Goal: Communication & Community: Participate in discussion

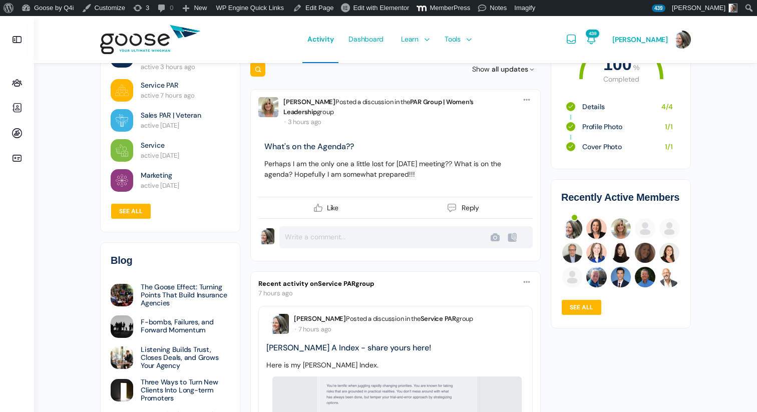
scroll to position [116, 0]
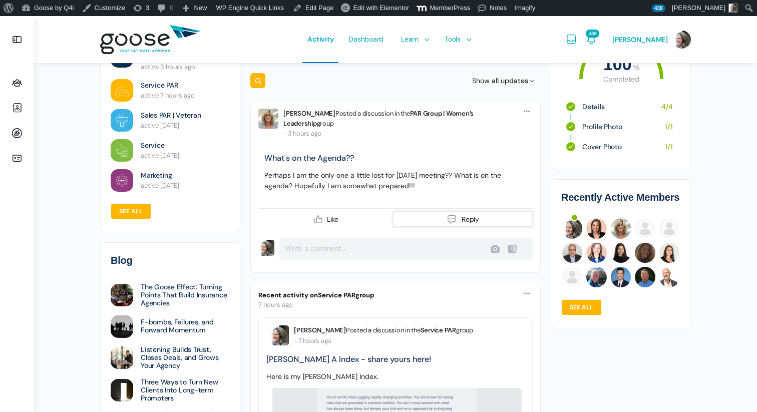
click at [467, 218] on span "Reply" at bounding box center [471, 219] width 18 height 7
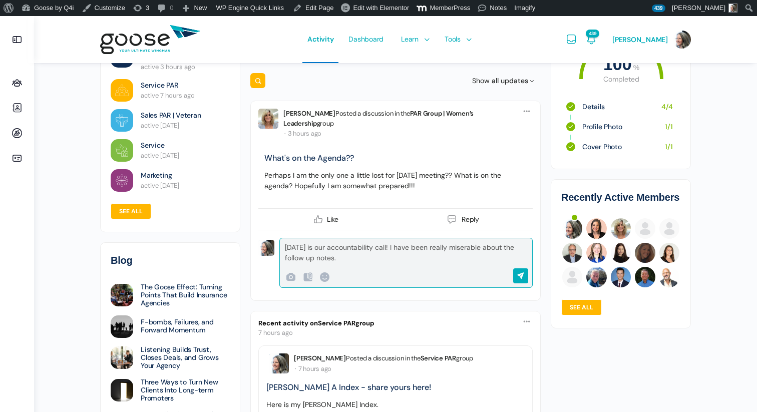
click at [304, 251] on div "Wednesday is our accountability call! I have been really miserable about the fo…" at bounding box center [404, 252] width 238 height 21
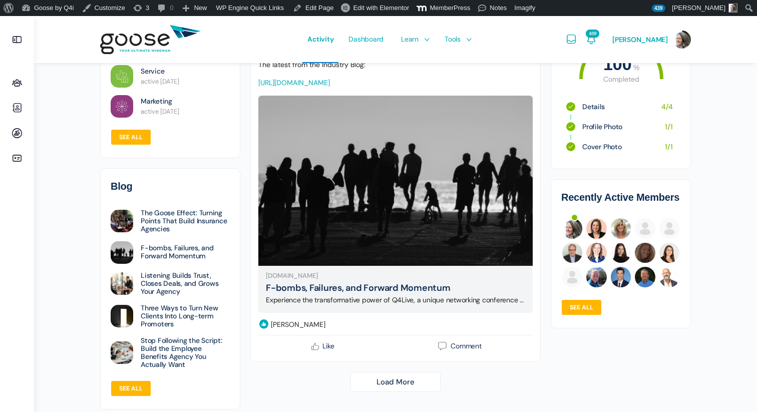
scroll to position [2601, 0]
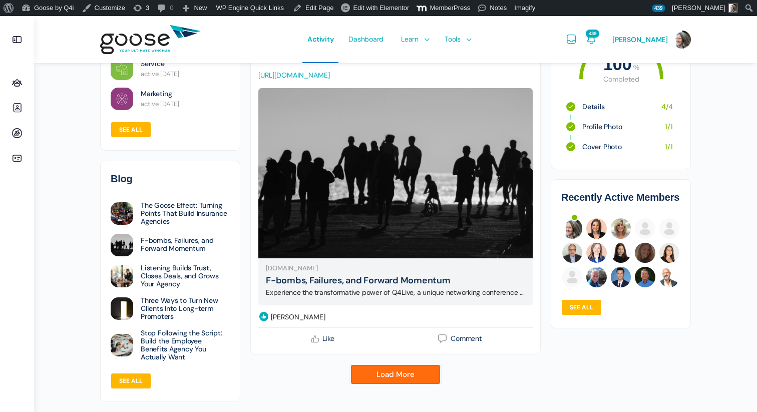
click at [396, 383] on link "Load More" at bounding box center [395, 374] width 90 height 20
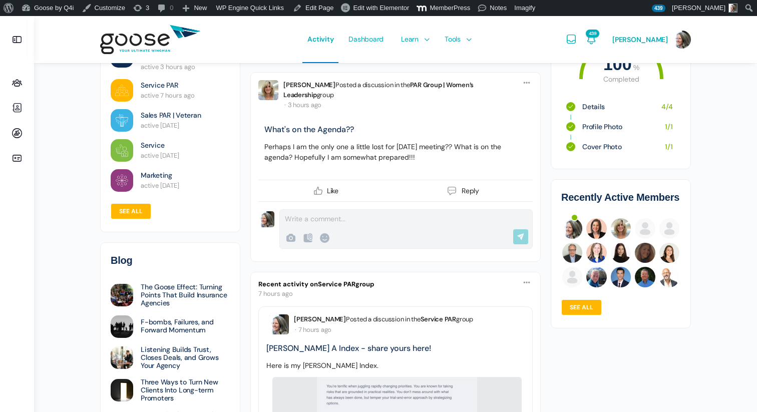
scroll to position [146, 0]
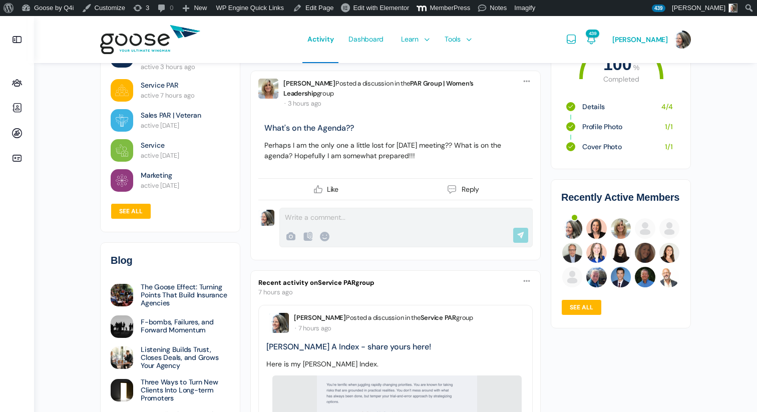
click at [383, 226] on div "Comment Recent Smileys & People Animals & Nature Food & Drink Activity Travel &…" at bounding box center [405, 228] width 253 height 40
click at [463, 189] on span "Reply" at bounding box center [471, 189] width 18 height 7
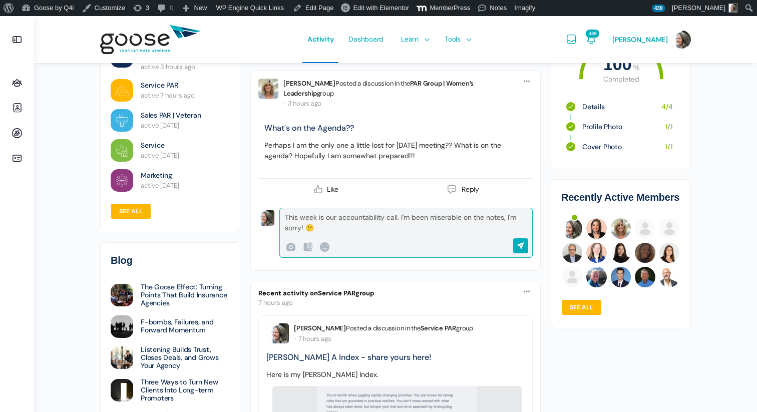
click at [521, 243] on input "Post" at bounding box center [523, 245] width 21 height 15
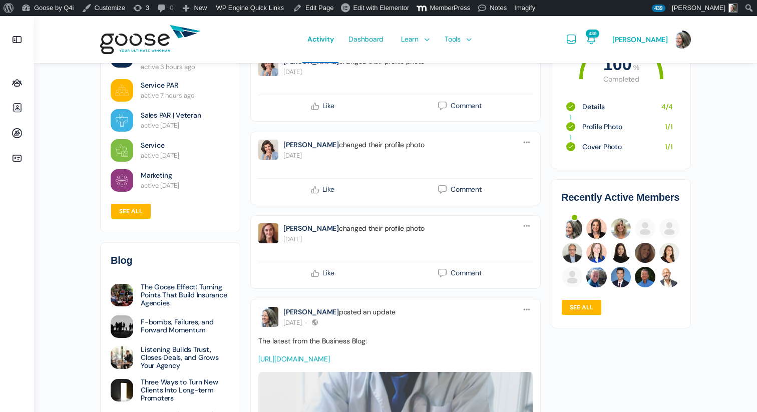
scroll to position [1605, 0]
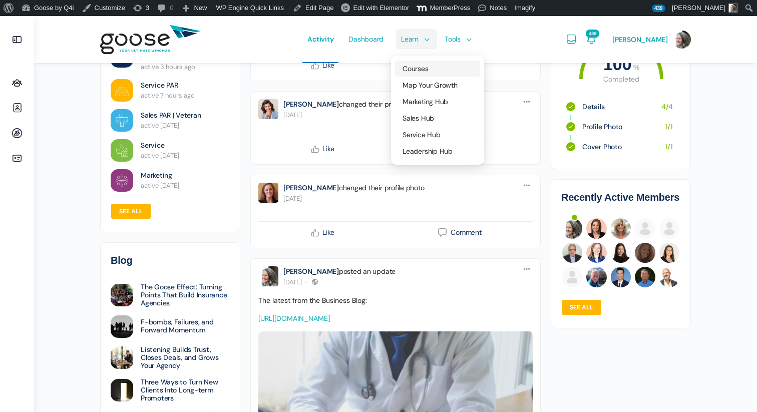
click at [420, 65] on span "Courses" at bounding box center [416, 68] width 26 height 9
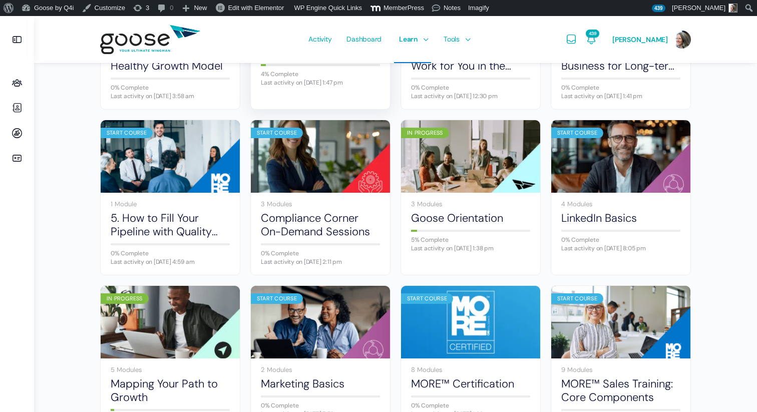
scroll to position [211, 0]
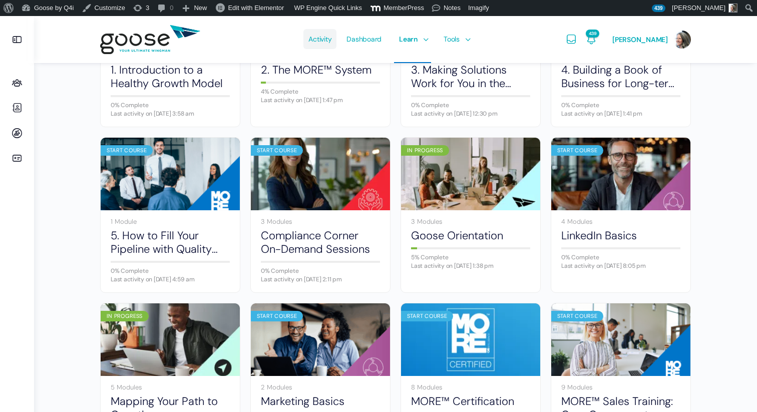
click at [329, 41] on span "Activity" at bounding box center [319, 39] width 23 height 47
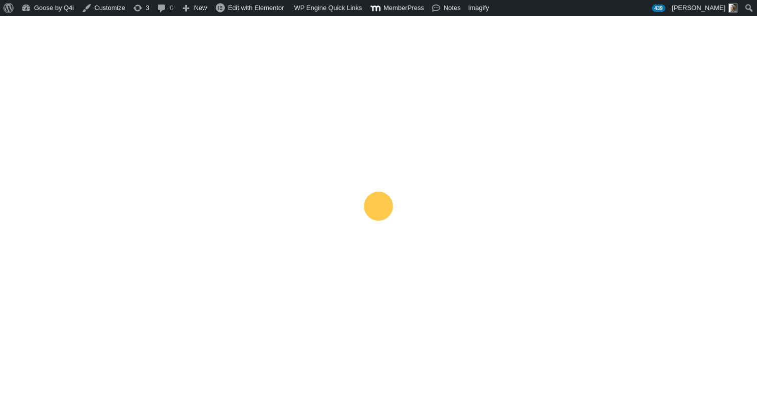
scroll to position [264, 0]
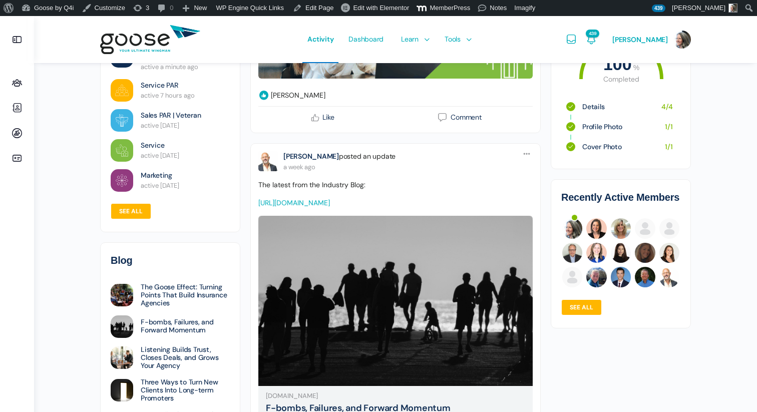
scroll to position [2700, 0]
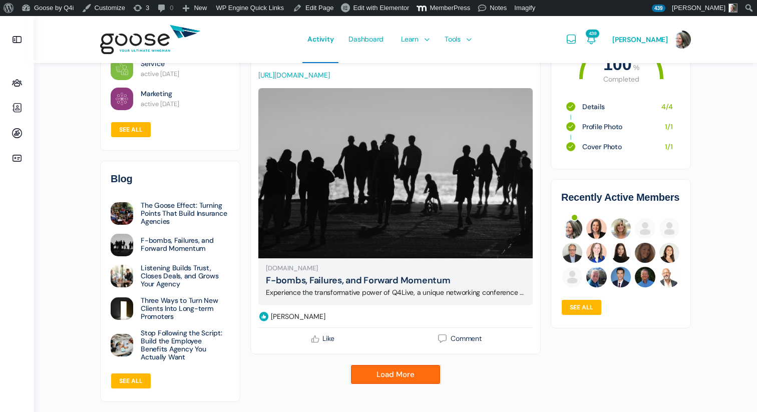
click at [408, 379] on link "Load More" at bounding box center [395, 374] width 90 height 20
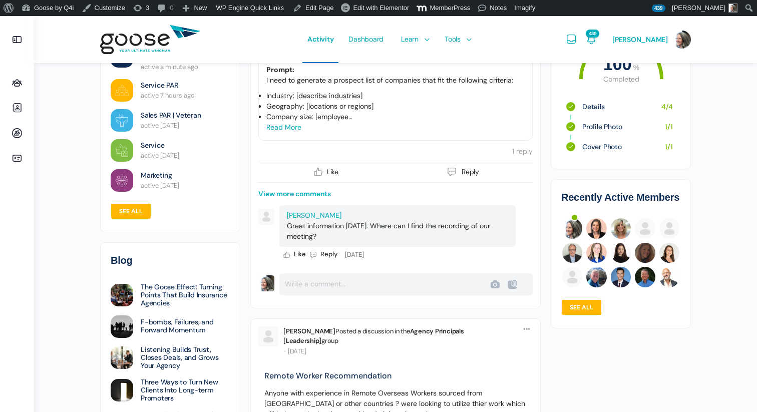
scroll to position [3479, 0]
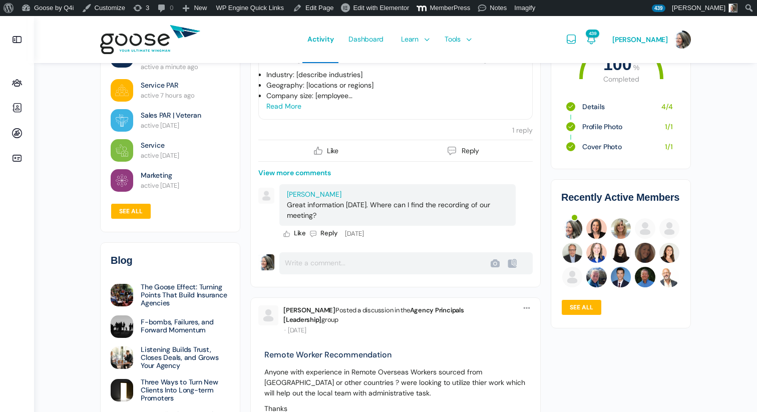
click at [306, 274] on form "Comment Post Cancel Upload Failed Error" at bounding box center [395, 263] width 274 height 22
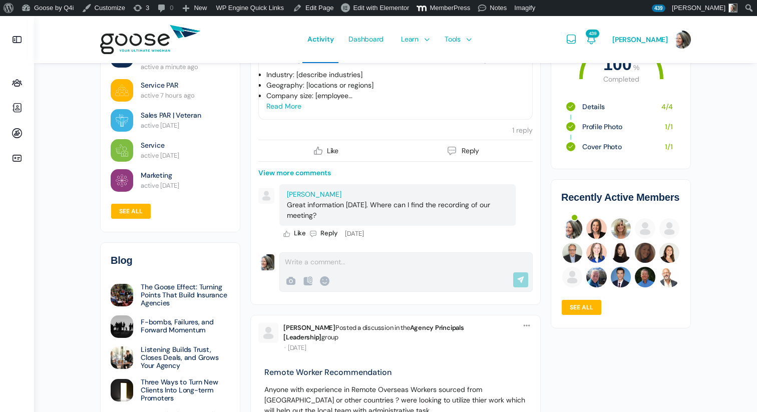
click at [300, 286] on div "Comment Recent Smileys & People Animals & Nature Food & Drink Activity Travel &…" at bounding box center [405, 272] width 253 height 40
click at [296, 267] on div at bounding box center [404, 262] width 238 height 11
click at [326, 310] on small "Hel en [PERSON_NAME]" at bounding box center [345, 315] width 65 height 20
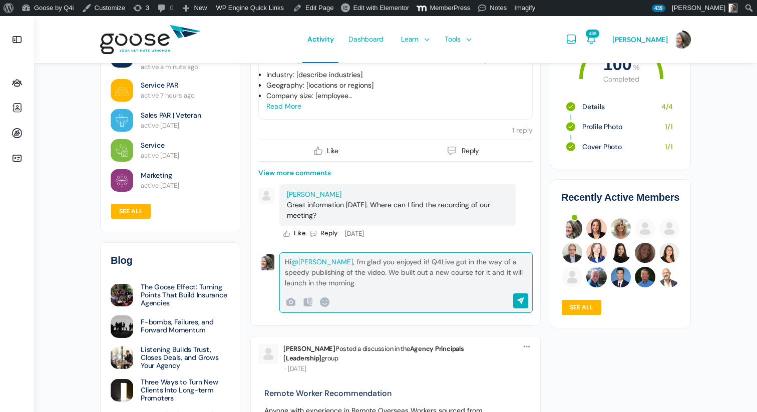
click at [363, 288] on div "Hi @[PERSON_NAME] , I'm glad you enjoyed it! Q4Live got in the way of a speedy …" at bounding box center [404, 273] width 238 height 32
click at [358, 288] on div "Hi @[PERSON_NAME] , I'm glad you enjoyed it! Q4Live got in the way of a speedy …" at bounding box center [404, 273] width 238 height 32
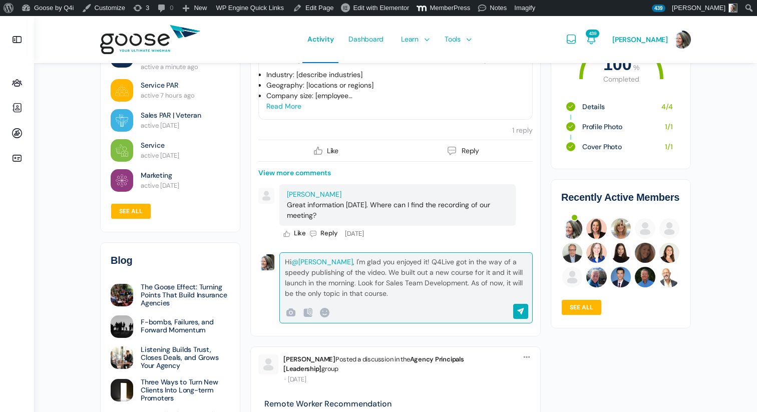
click at [520, 319] on input "Post" at bounding box center [523, 311] width 21 height 15
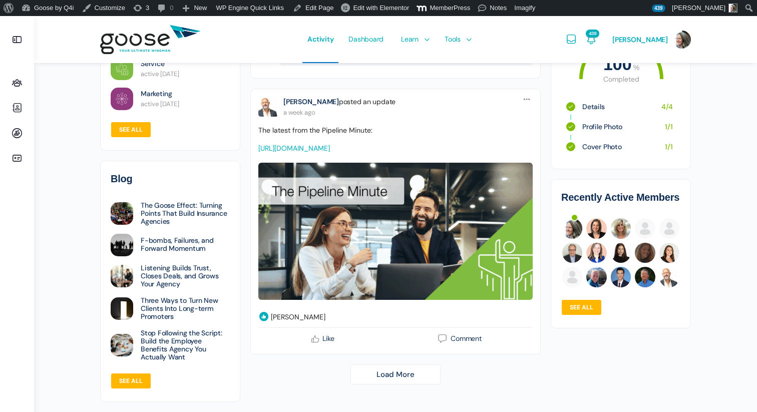
scroll to position [2861, 0]
